Goal: Transaction & Acquisition: Obtain resource

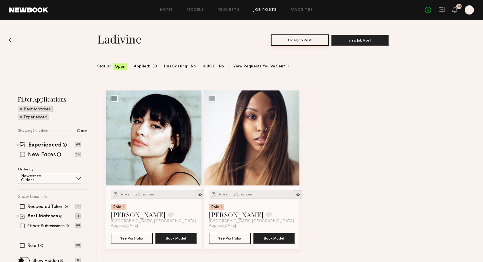
click at [310, 37] on button "Close Job Post" at bounding box center [300, 39] width 58 height 11
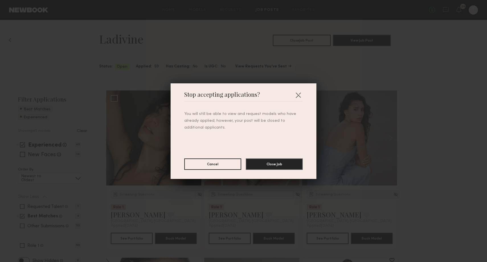
click at [264, 154] on div "You will still be able to view and request models who have already applied; how…" at bounding box center [243, 136] width 118 height 68
click at [262, 165] on button "Close Job" at bounding box center [274, 163] width 57 height 11
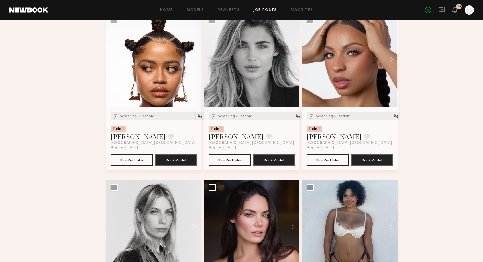
scroll to position [580, 0]
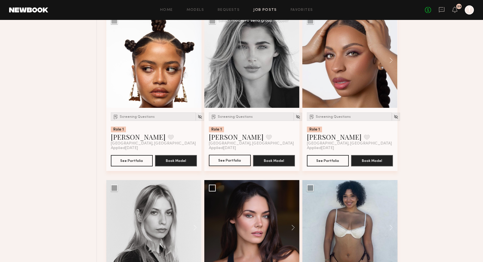
click at [235, 161] on button "See Portfolio" at bounding box center [230, 160] width 42 height 11
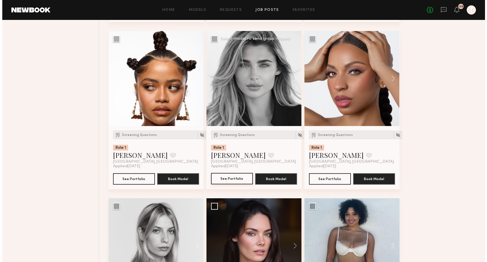
scroll to position [517, 0]
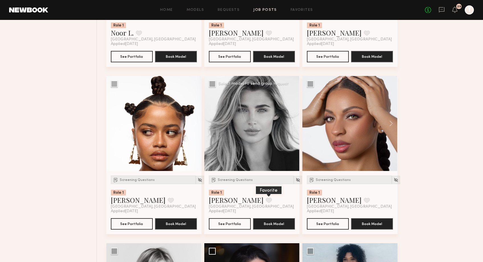
click at [266, 200] on button at bounding box center [269, 200] width 6 height 5
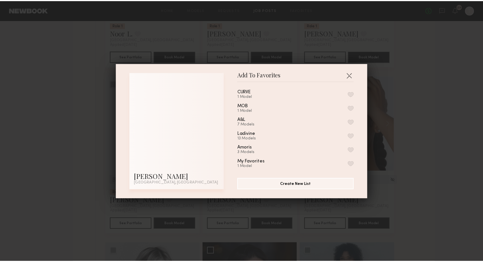
scroll to position [29, 0]
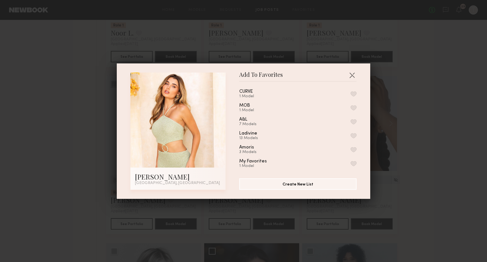
click at [246, 136] on div "13 Models" at bounding box center [255, 138] width 32 height 5
click at [350, 134] on button "button" at bounding box center [353, 135] width 6 height 5
click at [349, 76] on button "button" at bounding box center [351, 75] width 9 height 9
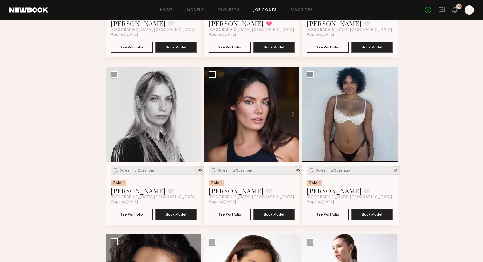
scroll to position [693, 0]
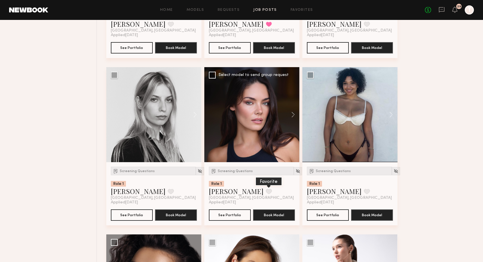
click at [266, 194] on button at bounding box center [269, 191] width 6 height 5
click at [235, 217] on button "See Portfolio" at bounding box center [230, 214] width 42 height 11
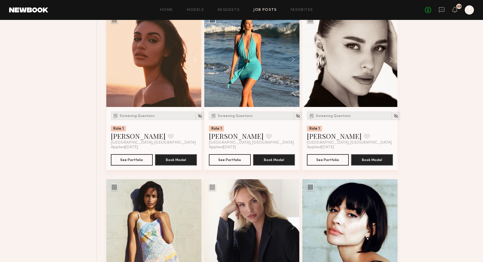
scroll to position [1078, 0]
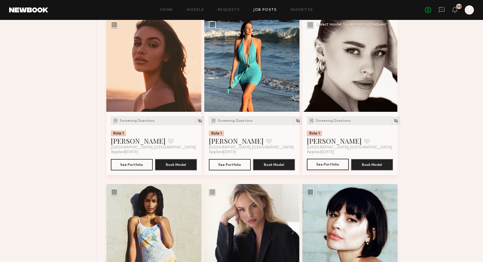
click at [325, 167] on button "See Portfolio" at bounding box center [328, 164] width 42 height 11
click at [131, 170] on button "See Portfolio" at bounding box center [132, 164] width 42 height 11
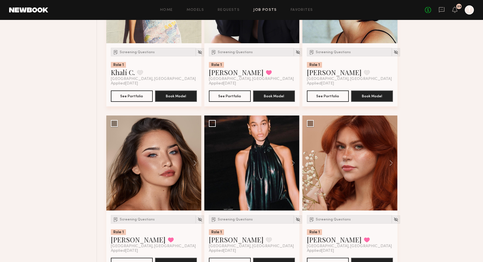
scroll to position [1360, 0]
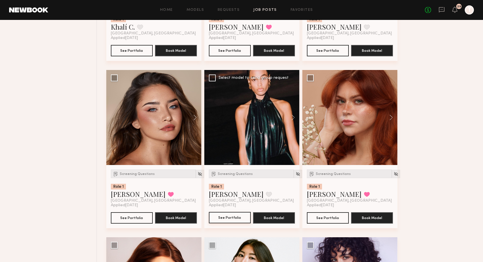
click at [222, 219] on button "See Portfolio" at bounding box center [230, 217] width 42 height 11
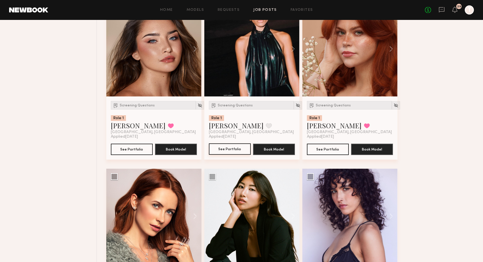
scroll to position [1504, 0]
